Goal: Task Accomplishment & Management: Complete application form

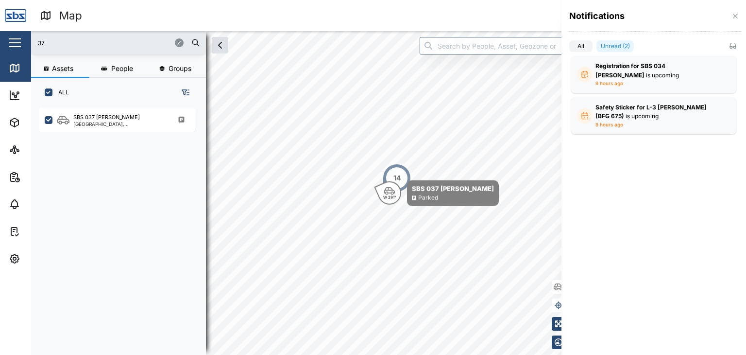
scroll to position [235, 152]
click at [49, 44] on div at bounding box center [373, 177] width 746 height 355
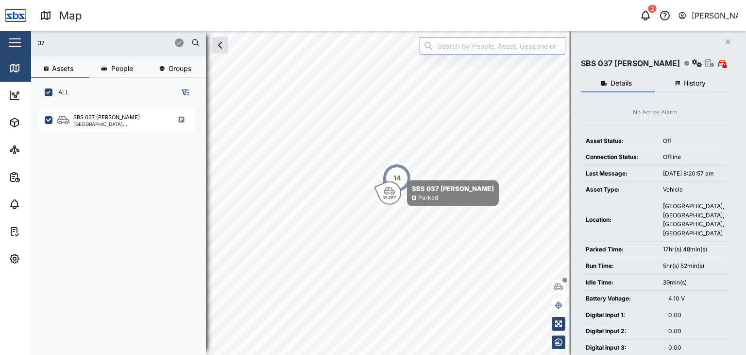
click at [54, 48] on input "37" at bounding box center [118, 42] width 163 height 15
drag, startPoint x: 54, startPoint y: 45, endPoint x: 24, endPoint y: 35, distance: 31.8
click at [24, 35] on div "Map 2 [PERSON_NAME] Close Map Dashboard Assets ATS Camera Generator Personnel T…" at bounding box center [373, 177] width 746 height 355
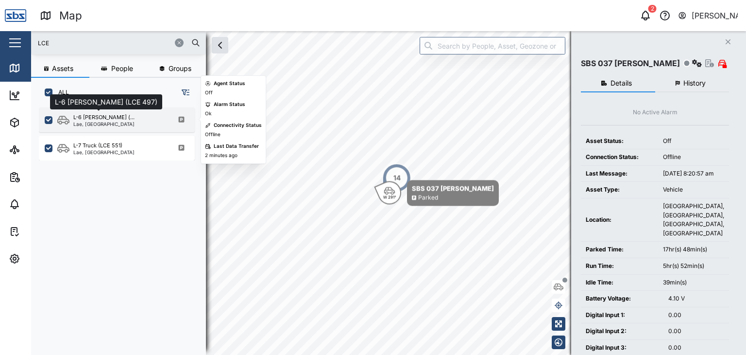
type input "LCE"
click at [111, 118] on div "L-6 [PERSON_NAME] (..." at bounding box center [103, 117] width 61 height 8
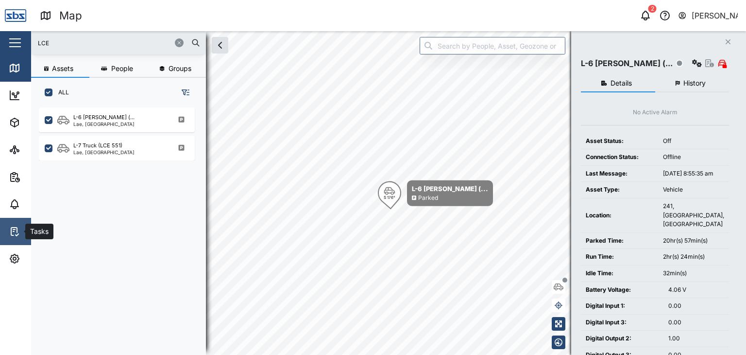
click at [16, 230] on icon at bounding box center [15, 231] width 12 height 12
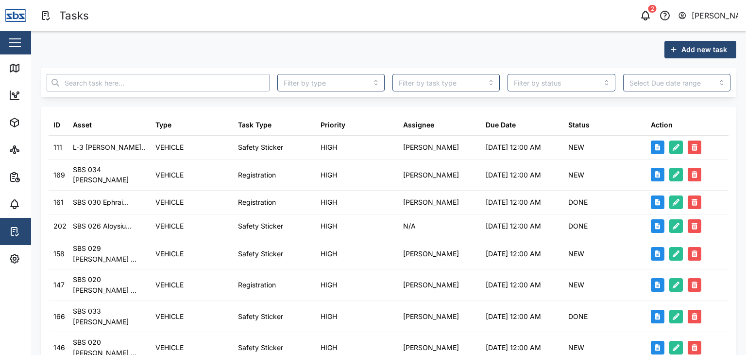
click at [105, 85] on input "text" at bounding box center [158, 82] width 223 height 17
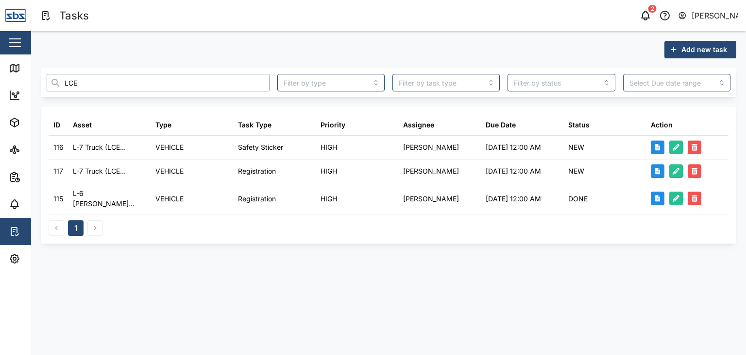
type input "LCE"
click at [702, 52] on span "Add new task" at bounding box center [705, 49] width 46 height 17
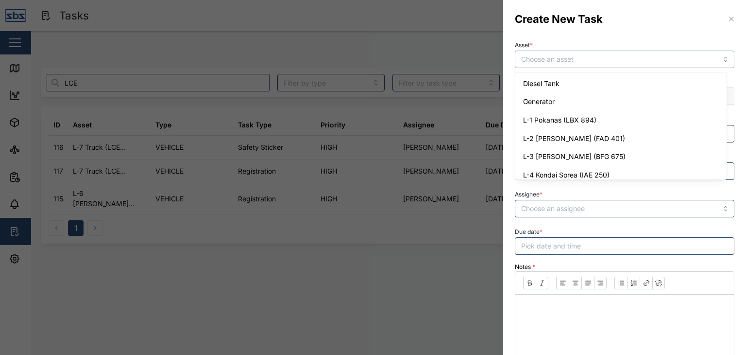
click at [719, 59] on input "Asset *" at bounding box center [625, 59] width 220 height 17
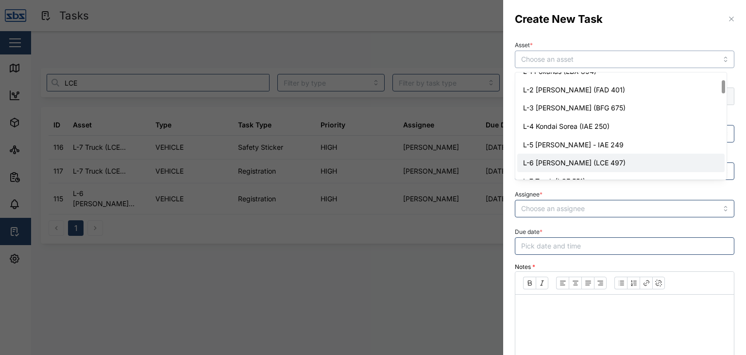
scroll to position [97, 0]
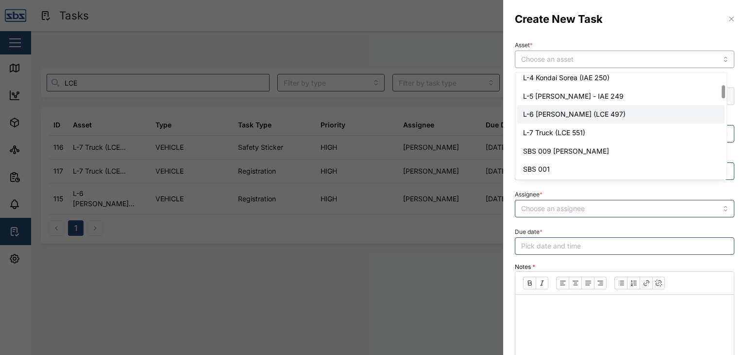
type input "L-6 [PERSON_NAME] (LCE 497)"
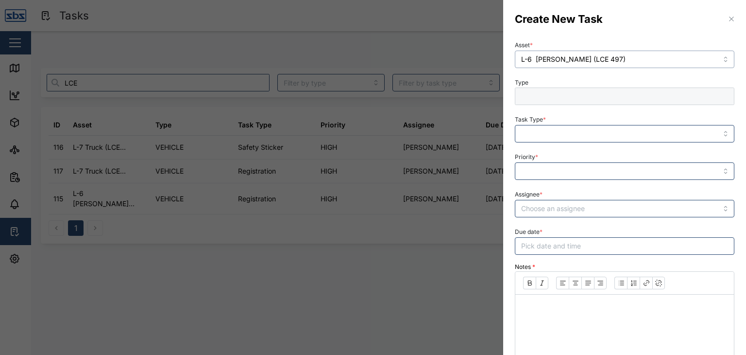
type input "VEHICLE"
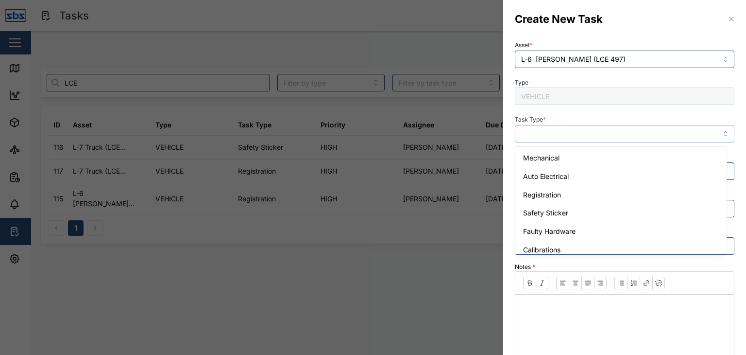
click at [719, 134] on input "Task Type *" at bounding box center [625, 133] width 220 height 17
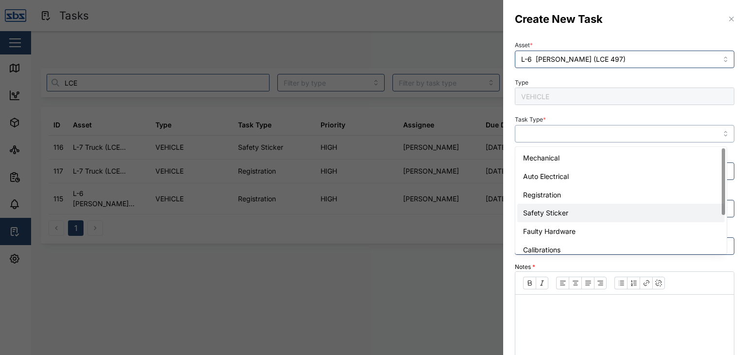
type input "Safety Sticker"
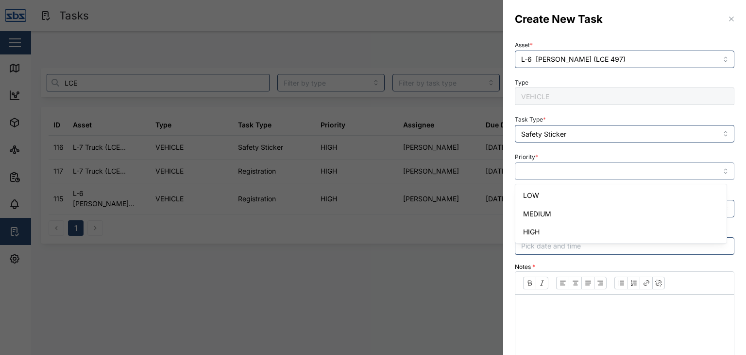
click at [720, 169] on input "Priority *" at bounding box center [625, 170] width 220 height 17
type input "HIGH"
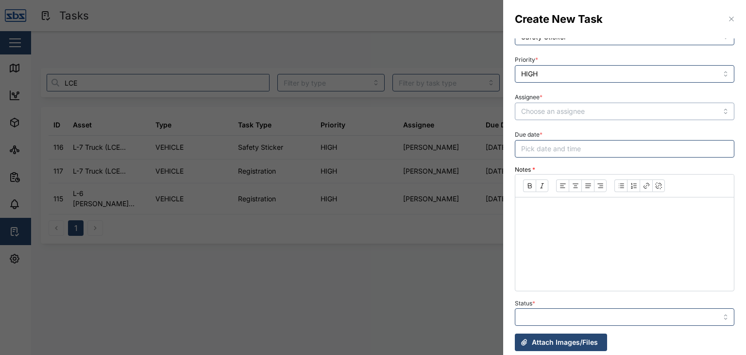
click at [717, 115] on input "Assignee *" at bounding box center [625, 111] width 220 height 17
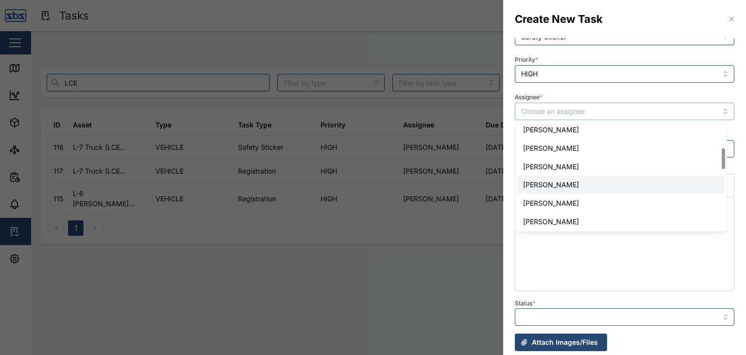
scroll to position [146, 0]
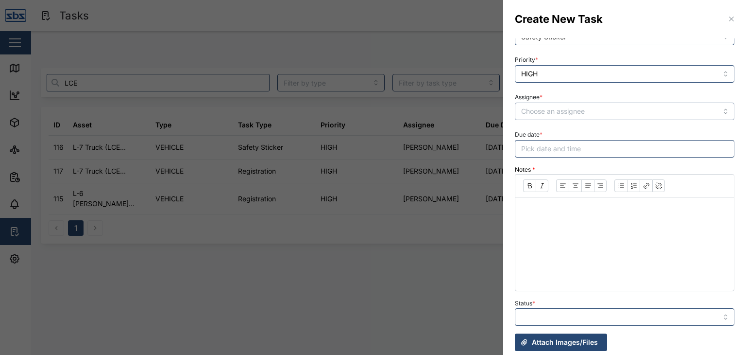
type input "[PERSON_NAME]"
click at [563, 147] on span "Pick date and time" at bounding box center [551, 148] width 60 height 8
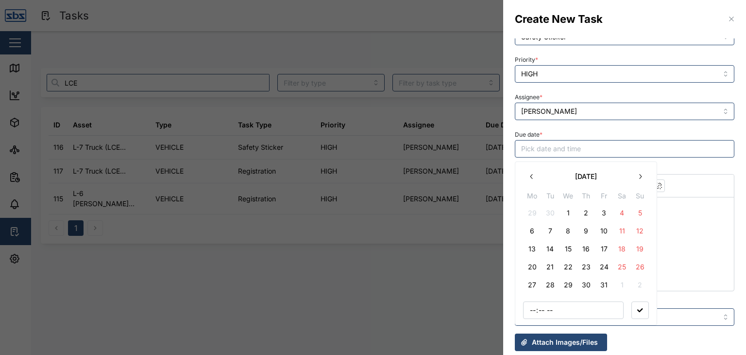
click at [641, 177] on icon "button" at bounding box center [640, 176] width 2 height 5
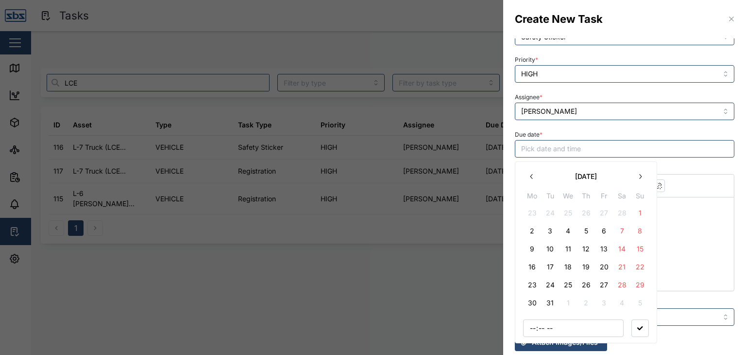
click at [570, 269] on button "18" at bounding box center [568, 266] width 17 height 17
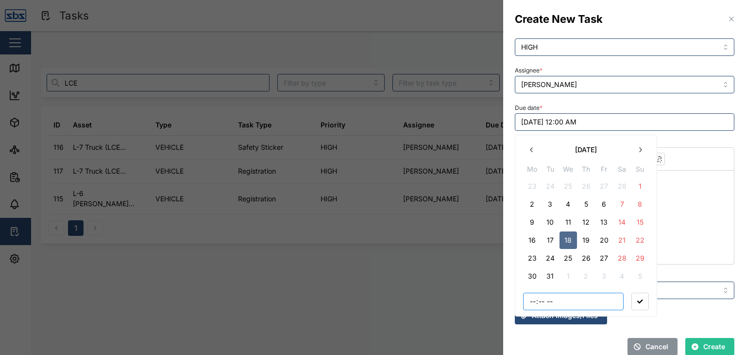
scroll to position [136, 0]
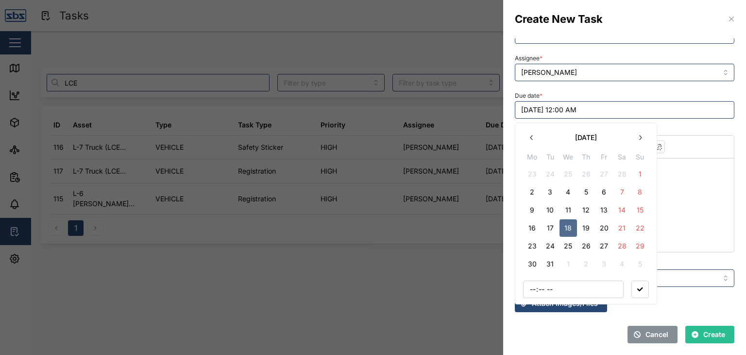
click at [638, 288] on icon "button" at bounding box center [641, 289] width 6 height 4
type input "00:00"
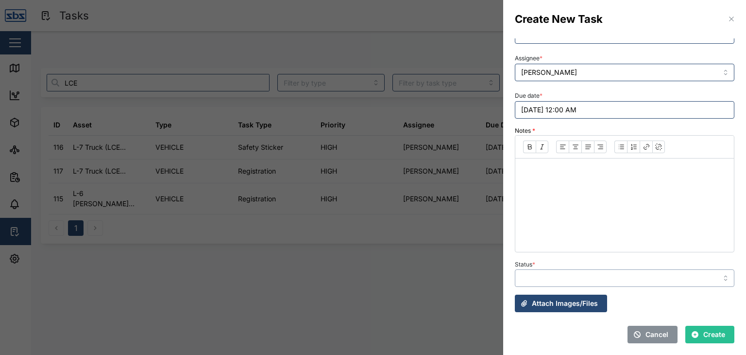
click at [719, 282] on input "Status *" at bounding box center [625, 277] width 220 height 17
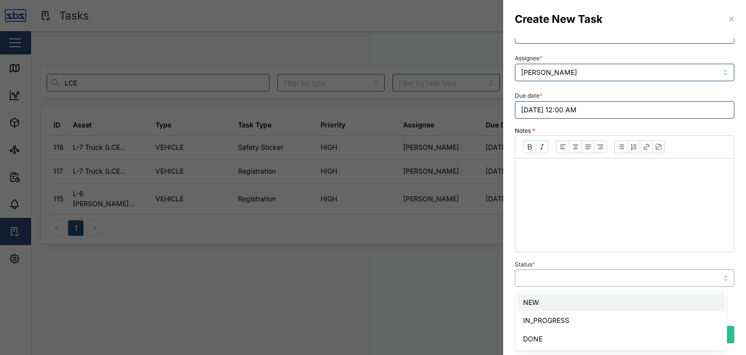
type input "NEW"
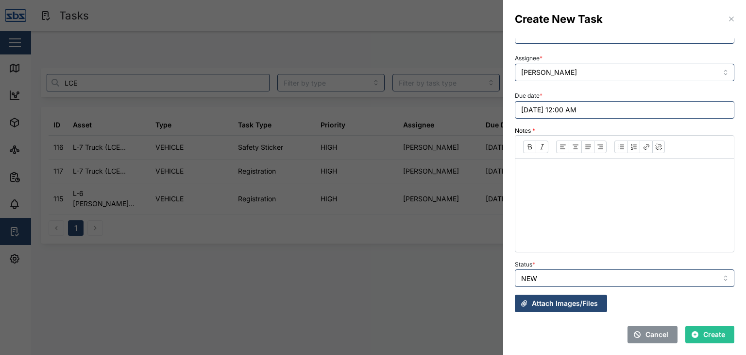
click at [706, 333] on span "Create" at bounding box center [715, 334] width 22 height 17
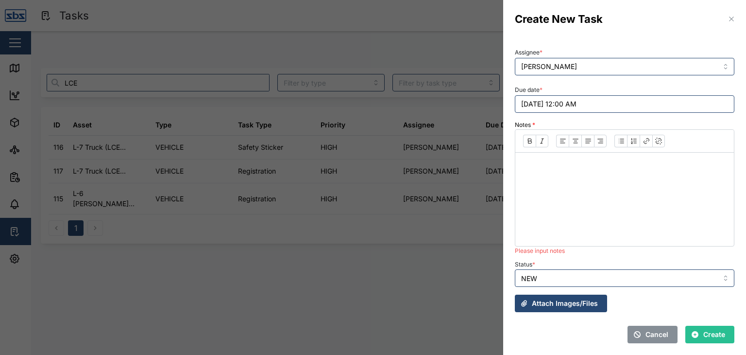
scroll to position [142, 0]
click at [706, 332] on span "Create" at bounding box center [715, 334] width 22 height 17
click at [536, 166] on p at bounding box center [624, 166] width 203 height 12
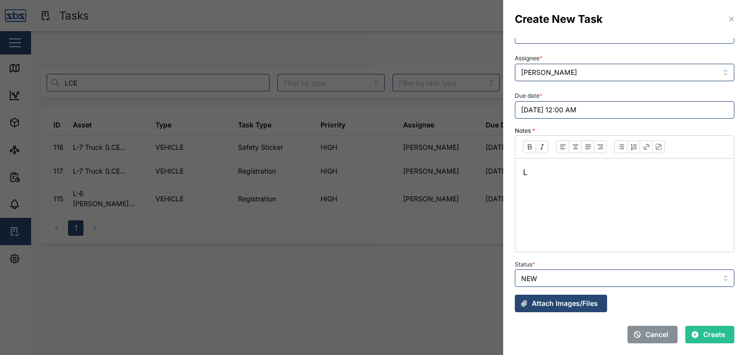
scroll to position [136, 0]
click at [704, 332] on span "Create" at bounding box center [715, 334] width 22 height 17
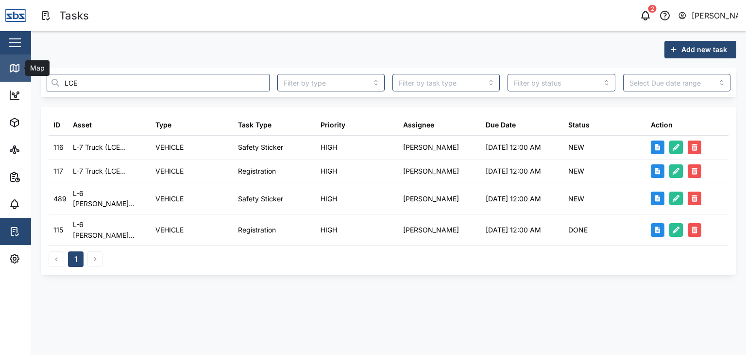
click at [16, 67] on icon at bounding box center [16, 69] width 0 height 6
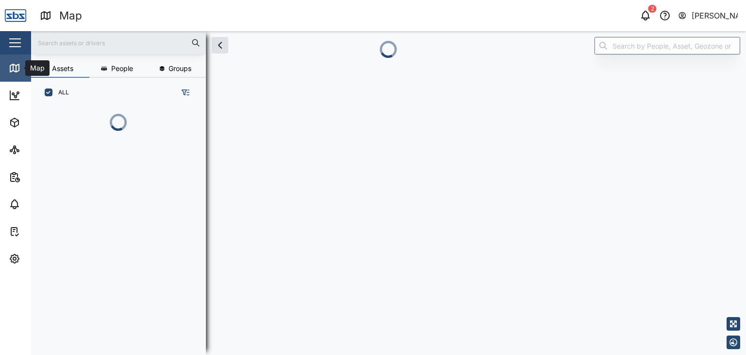
scroll to position [193, 152]
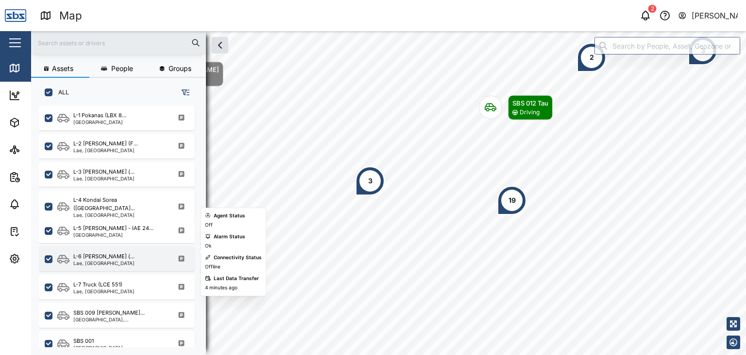
scroll to position [389, 0]
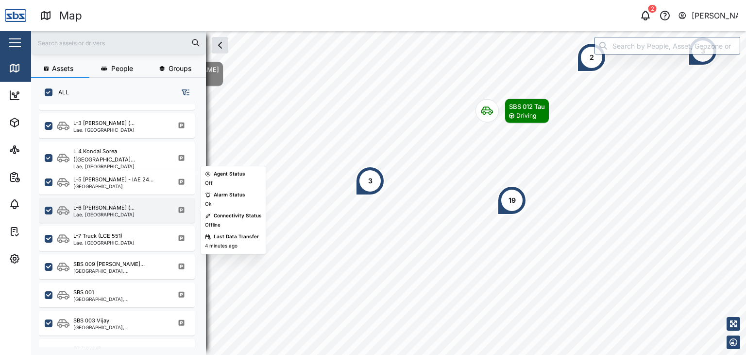
click at [98, 212] on div "Lae, [GEOGRAPHIC_DATA]" at bounding box center [103, 214] width 61 height 5
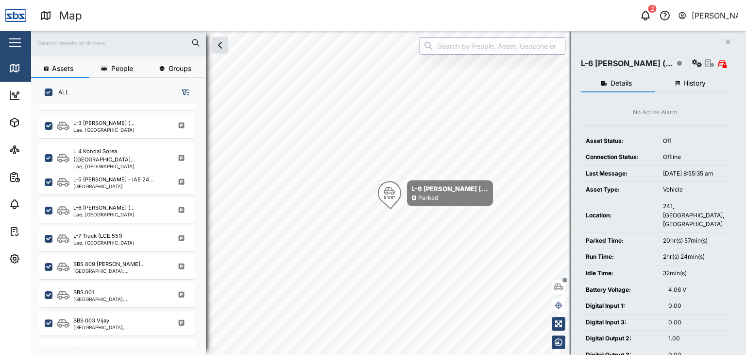
click at [692, 86] on span "History" at bounding box center [695, 83] width 22 height 7
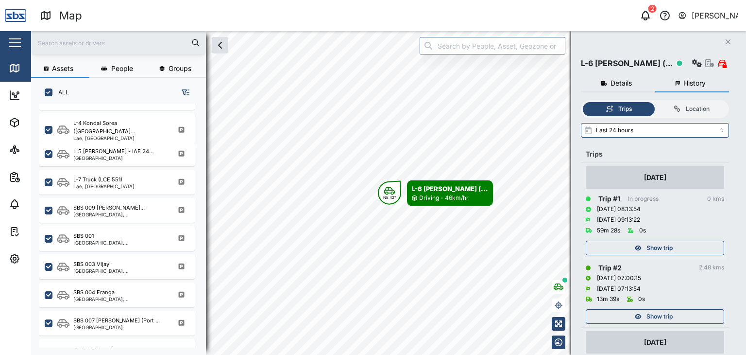
click at [45, 35] on input "text" at bounding box center [118, 42] width 163 height 15
type input "29"
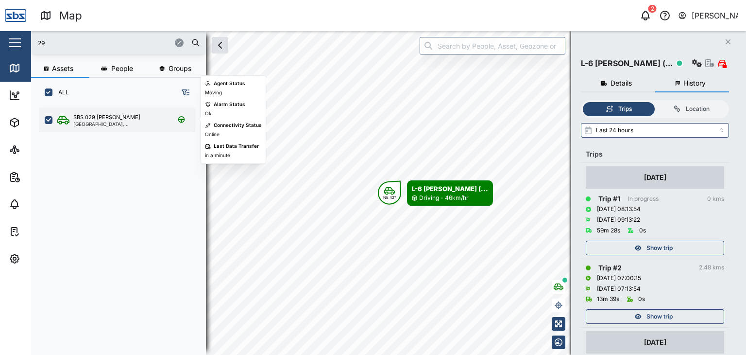
click at [122, 122] on div "[GEOGRAPHIC_DATA], [GEOGRAPHIC_DATA]" at bounding box center [119, 123] width 93 height 5
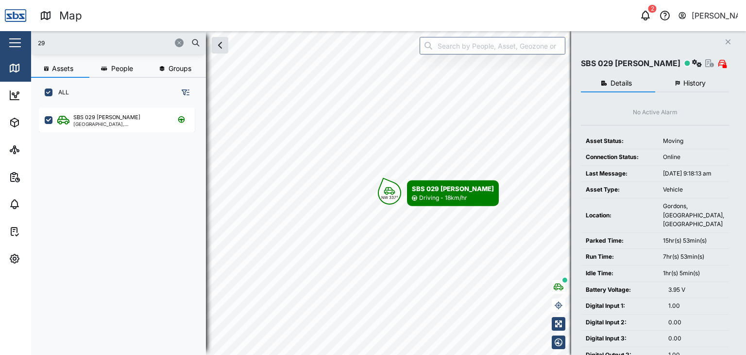
click at [179, 41] on icon "button" at bounding box center [179, 43] width 6 height 6
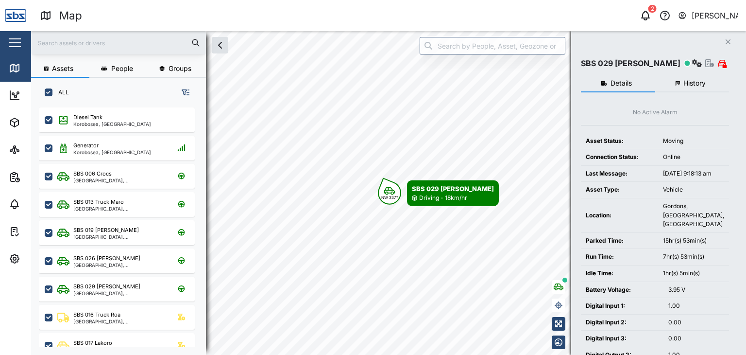
click at [66, 41] on input "text" at bounding box center [118, 42] width 163 height 15
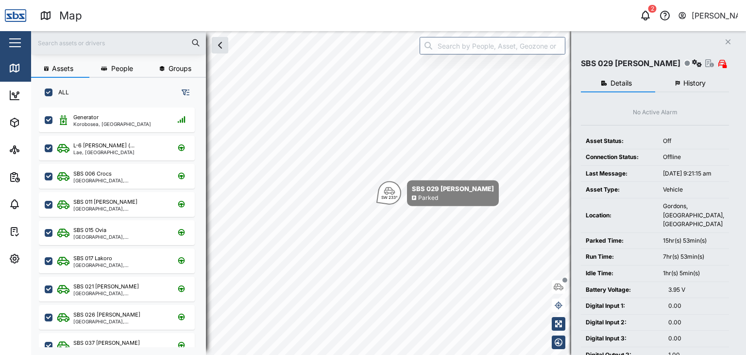
click at [72, 39] on input "text" at bounding box center [118, 42] width 163 height 15
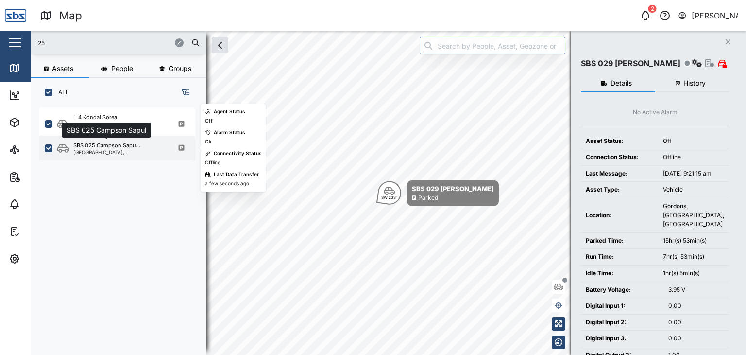
click at [124, 143] on div "SBS 025 Campson Sapu..." at bounding box center [106, 145] width 67 height 8
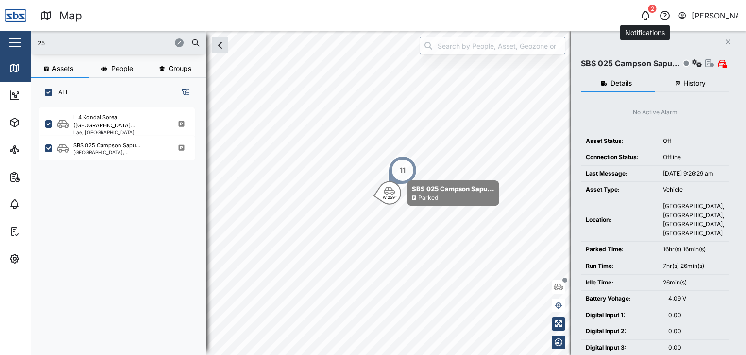
click at [651, 13] on icon "button" at bounding box center [646, 16] width 12 height 12
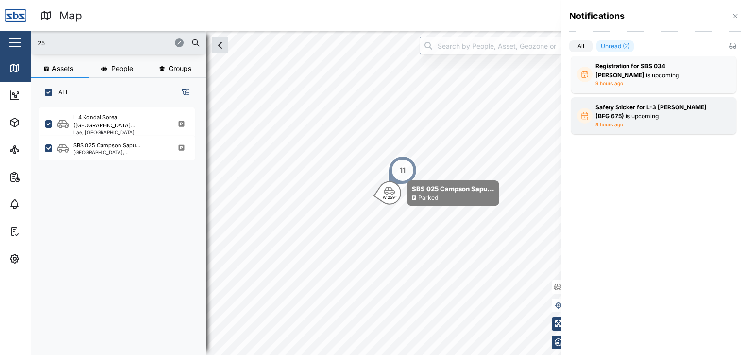
click at [645, 108] on strong "Safety Sticker for L-3 [PERSON_NAME] (BFG 675)" at bounding box center [651, 112] width 111 height 17
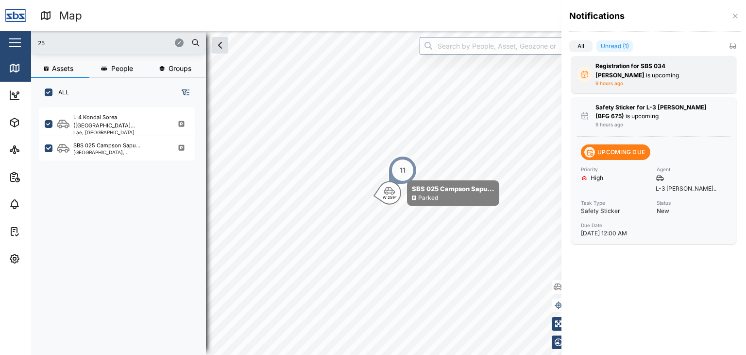
click at [628, 80] on div "Registration for SBS 034 [PERSON_NAME] is upcoming 9 hours ago" at bounding box center [654, 75] width 117 height 26
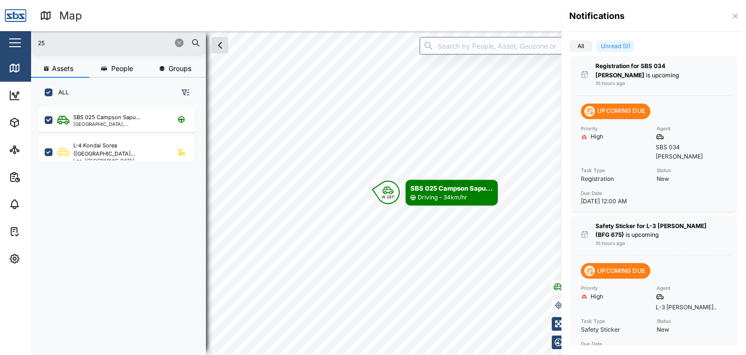
click at [46, 40] on div at bounding box center [373, 177] width 746 height 355
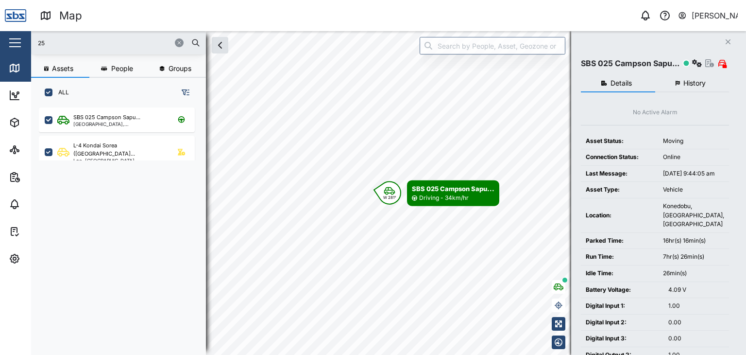
click at [52, 46] on input "25" at bounding box center [118, 42] width 163 height 15
drag, startPoint x: 52, startPoint y: 46, endPoint x: 28, endPoint y: 40, distance: 24.0
click at [28, 40] on div "Map 0 [PERSON_NAME] Close Map Dashboard Assets ATS Camera Generator Personnel T…" at bounding box center [373, 177] width 746 height 355
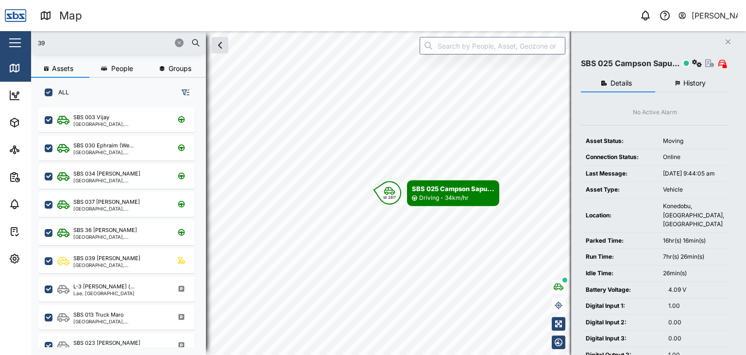
type input "39"
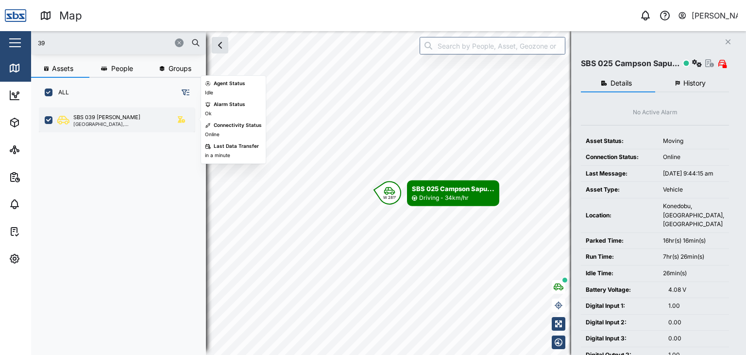
click at [121, 121] on div "[GEOGRAPHIC_DATA], [GEOGRAPHIC_DATA]" at bounding box center [119, 123] width 93 height 5
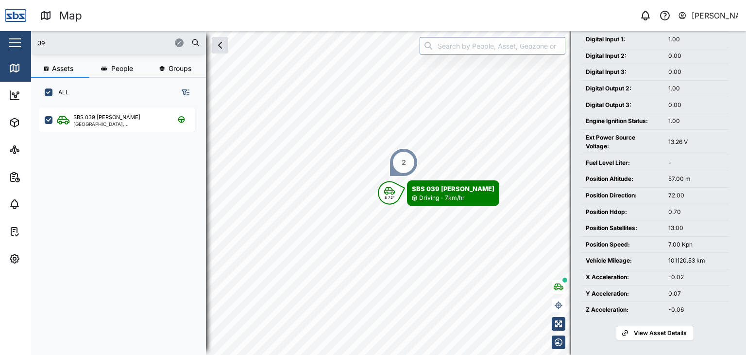
scroll to position [277, 0]
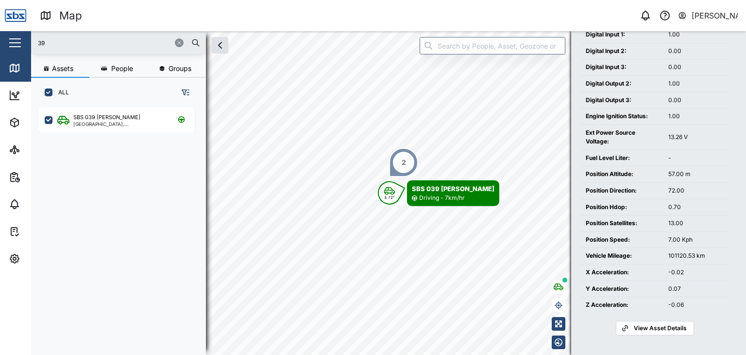
click at [665, 335] on div "Close SBS 039 [PERSON_NAME] Details History No Active Alarm Asset Status: Movin…" at bounding box center [658, 193] width 175 height 324
click at [671, 327] on span "View Asset Details" at bounding box center [660, 328] width 53 height 14
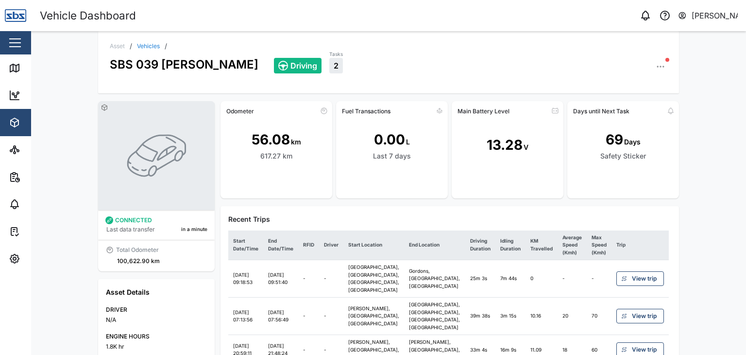
click at [661, 67] on icon "button" at bounding box center [661, 66] width 1 height 1
click at [546, 52] on div "Driving Tasks 2 Asset Settings Configuration C Event Logs Sensors Alarms Admini…" at bounding box center [471, 62] width 394 height 24
click at [663, 69] on button "button" at bounding box center [661, 67] width 14 height 14
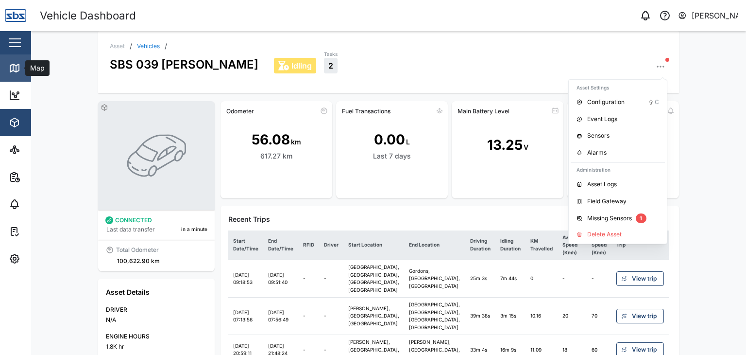
click at [15, 67] on icon at bounding box center [15, 68] width 12 height 12
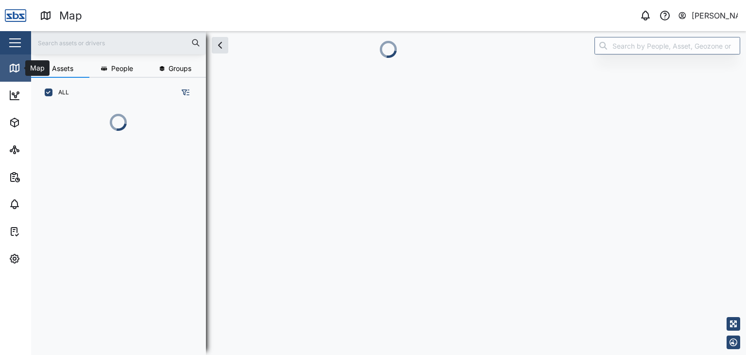
scroll to position [235, 152]
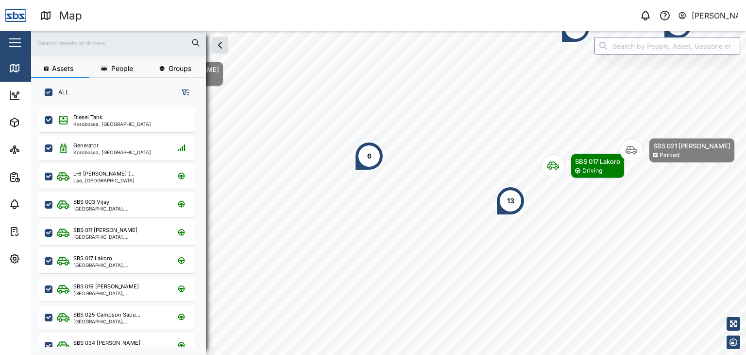
click at [64, 44] on input "text" at bounding box center [118, 42] width 163 height 15
type input "2"
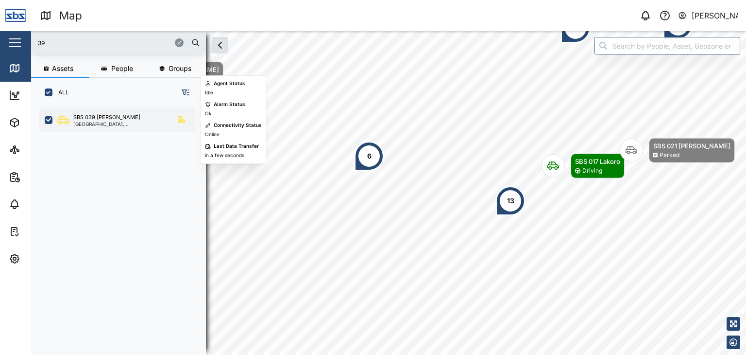
click at [103, 121] on div "[GEOGRAPHIC_DATA], [GEOGRAPHIC_DATA]" at bounding box center [119, 123] width 93 height 5
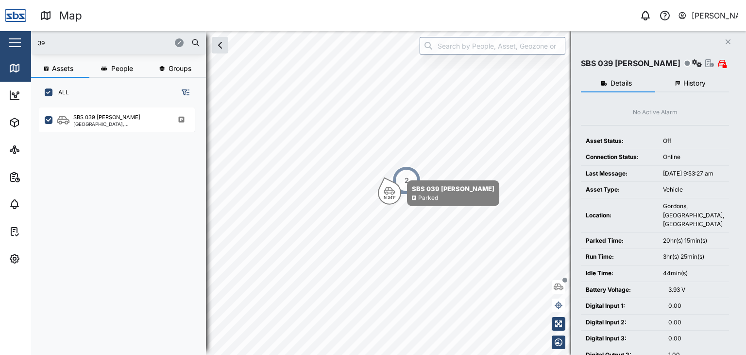
drag, startPoint x: 56, startPoint y: 44, endPoint x: 19, endPoint y: 27, distance: 40.7
click at [19, 27] on div "Map 0 [PERSON_NAME] Close Map Dashboard Assets ATS Camera Generator Personnel T…" at bounding box center [373, 177] width 746 height 355
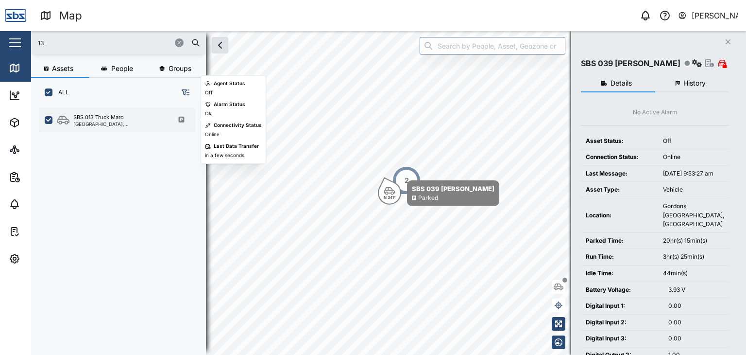
click at [97, 120] on div "SBS 013 Truck Maro" at bounding box center [98, 117] width 51 height 8
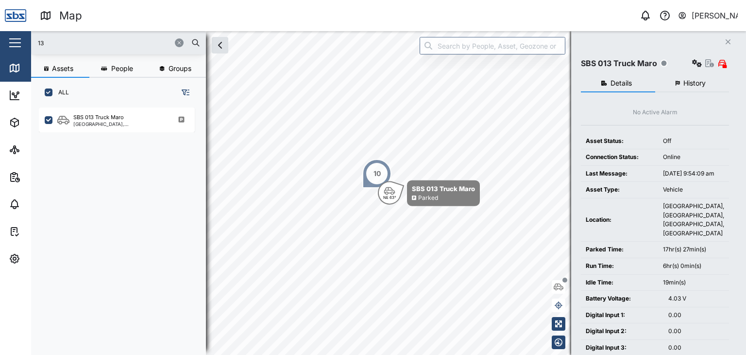
drag, startPoint x: 53, startPoint y: 44, endPoint x: 19, endPoint y: 35, distance: 35.1
click at [19, 35] on div "Map 0 [PERSON_NAME] Close Map Dashboard Assets ATS Camera Generator Personnel T…" at bounding box center [373, 177] width 746 height 355
type input "16"
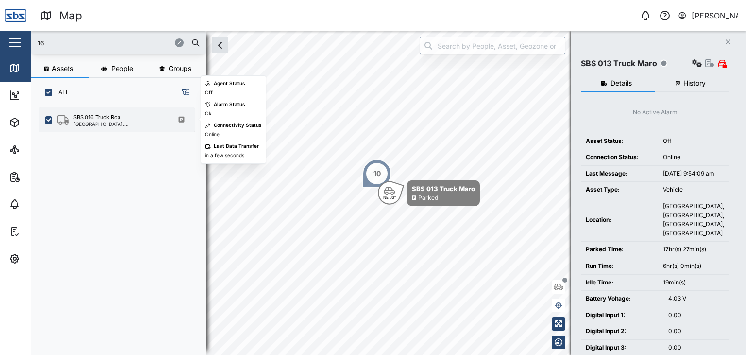
click at [88, 120] on div "SBS 016 Truck Roa" at bounding box center [96, 117] width 47 height 8
